Goal: Task Accomplishment & Management: Manage account settings

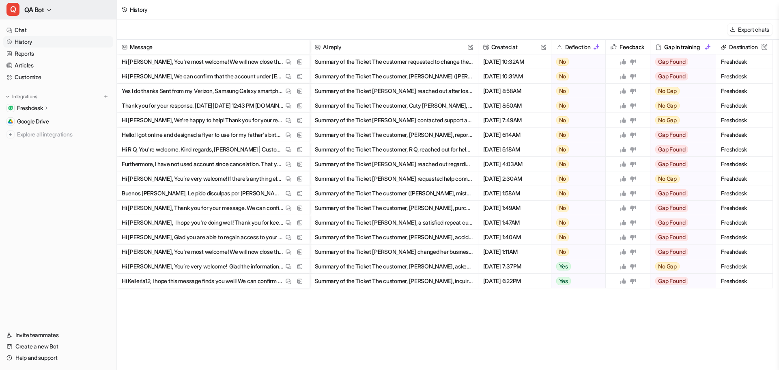
click at [49, 4] on button "Q QA Bot" at bounding box center [58, 9] width 116 height 19
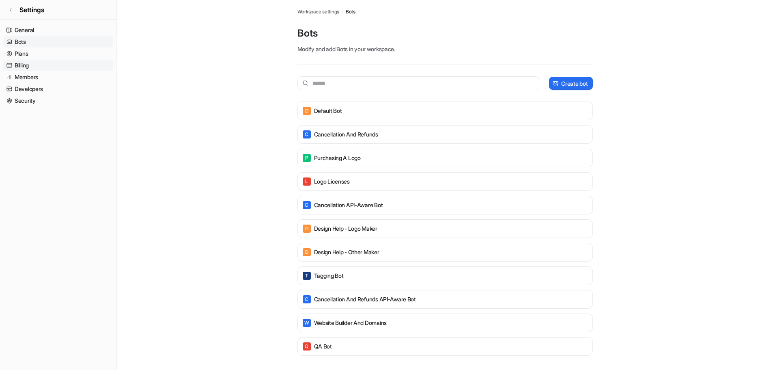
click at [24, 62] on link "Billing" at bounding box center [58, 65] width 110 height 11
